Goal: Find specific page/section: Find specific page/section

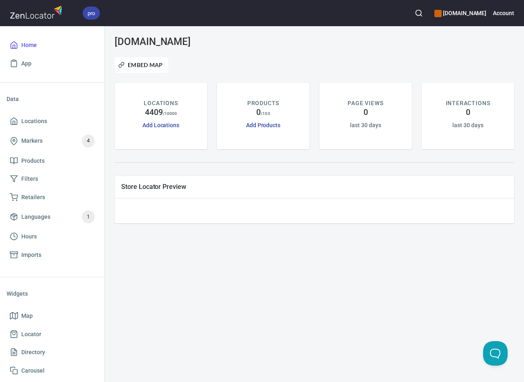
click at [423, 11] on icon "button" at bounding box center [419, 13] width 8 height 8
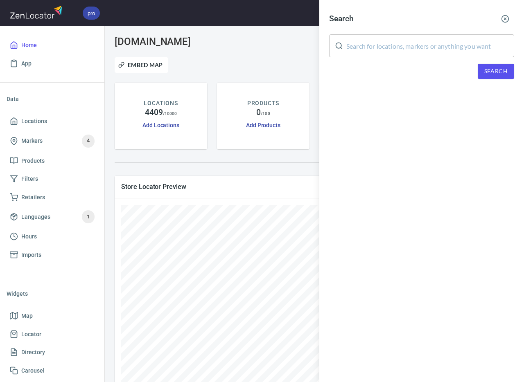
click at [427, 45] on input "text" at bounding box center [430, 45] width 168 height 23
paste input "[PERSON_NAME]"
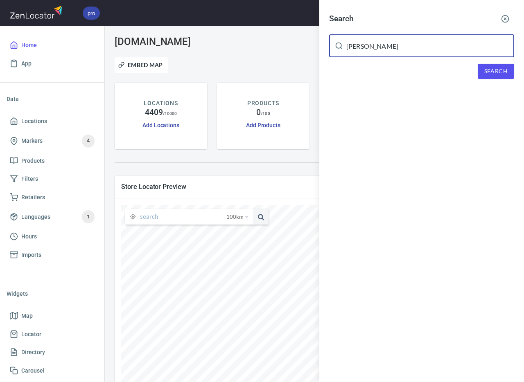
click at [489, 70] on span "Search" at bounding box center [495, 71] width 23 height 10
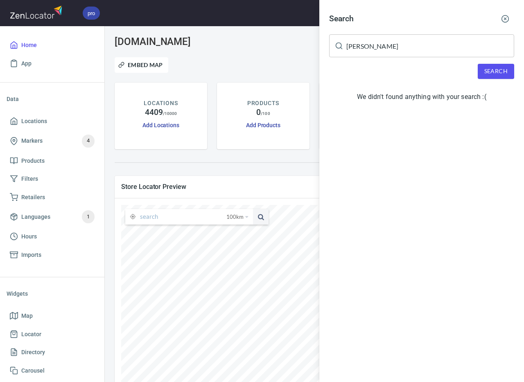
click at [347, 48] on input "[PERSON_NAME]" at bounding box center [430, 45] width 168 height 23
paste input "[PERSON_NAME]"
type input "[PERSON_NAME]"
click at [491, 73] on span "Search" at bounding box center [495, 71] width 23 height 10
